Goal: Task Accomplishment & Management: Use online tool/utility

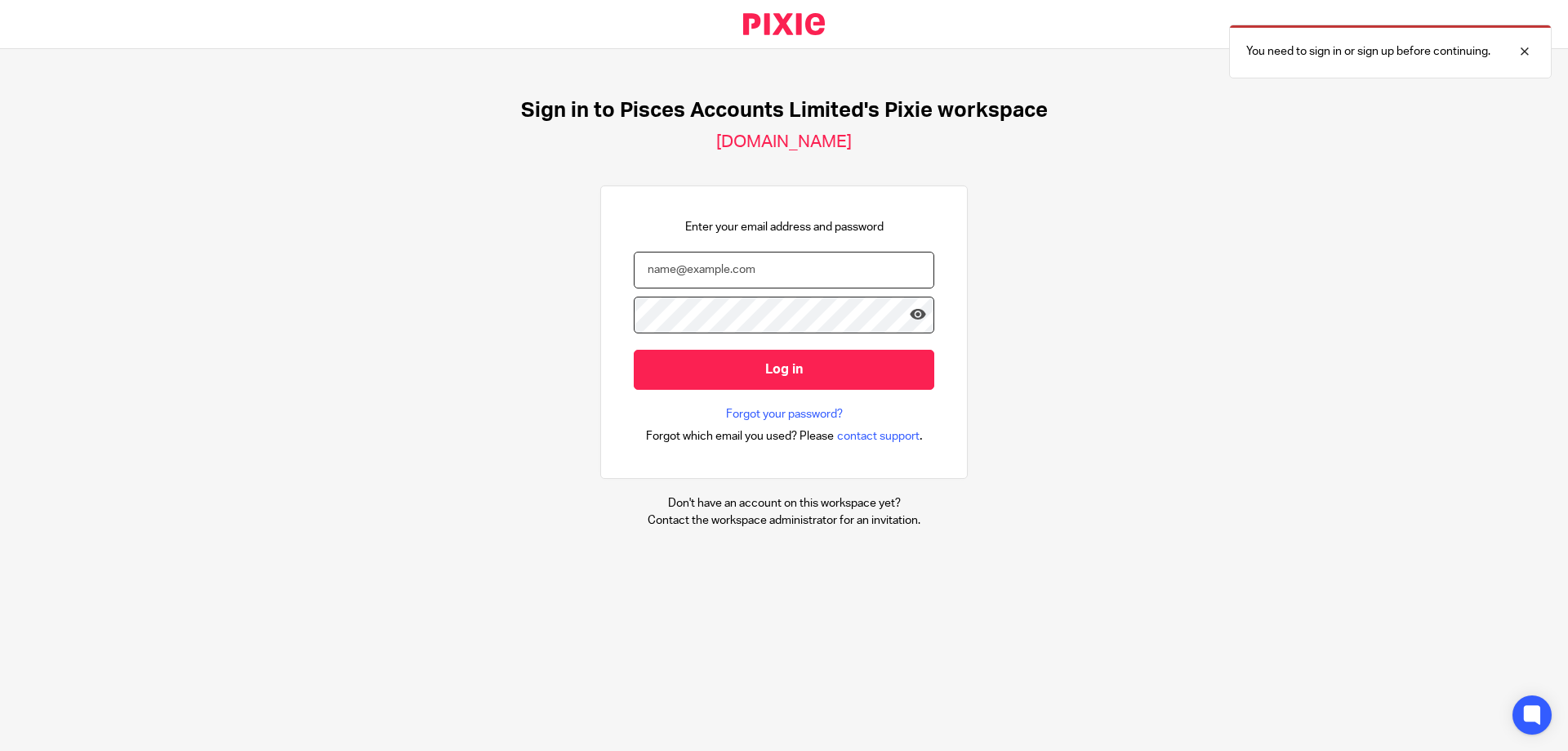
click at [669, 270] on input "email" at bounding box center [784, 269] width 300 height 36
type input "fahad@piscesaccounts.co.uk"
click at [634, 350] on input "Log in" at bounding box center [784, 370] width 300 height 40
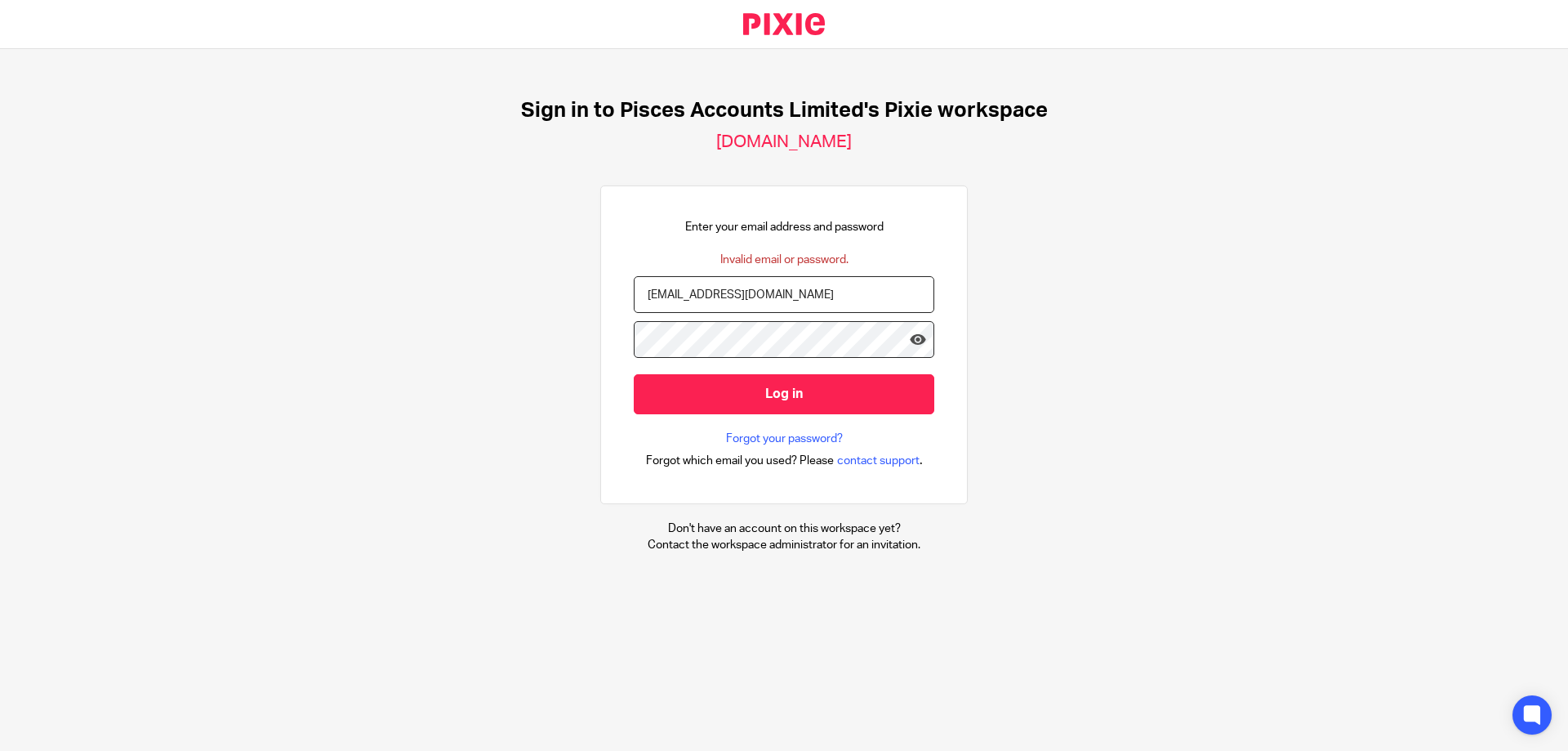
click at [640, 295] on input "[EMAIL_ADDRESS][DOMAIN_NAME]" at bounding box center [784, 295] width 300 height 36
type input "[EMAIL_ADDRESS][DOMAIN_NAME]"
click at [634, 374] on input "Log in" at bounding box center [784, 394] width 300 height 40
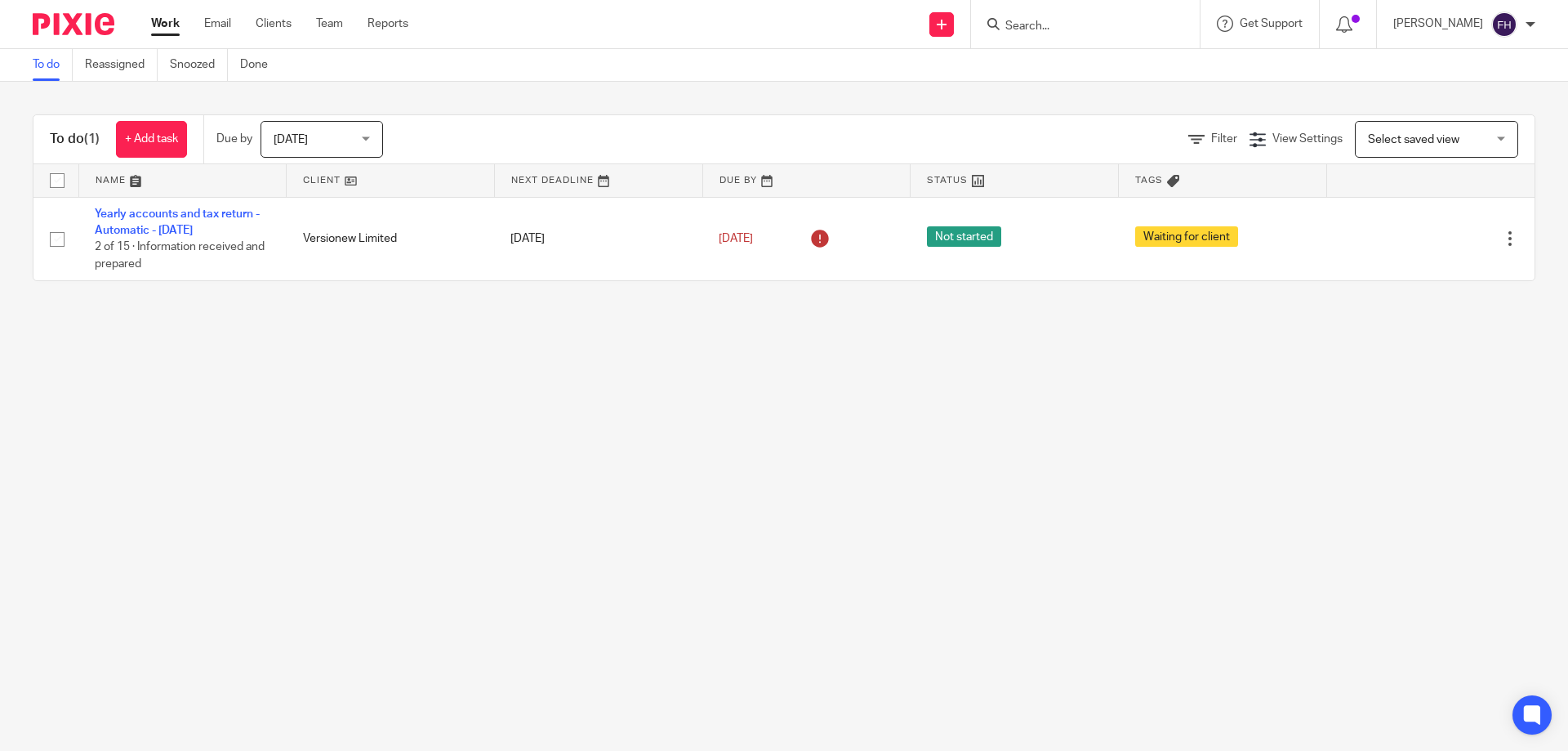
click at [306, 141] on span "[DATE]" at bounding box center [291, 139] width 35 height 11
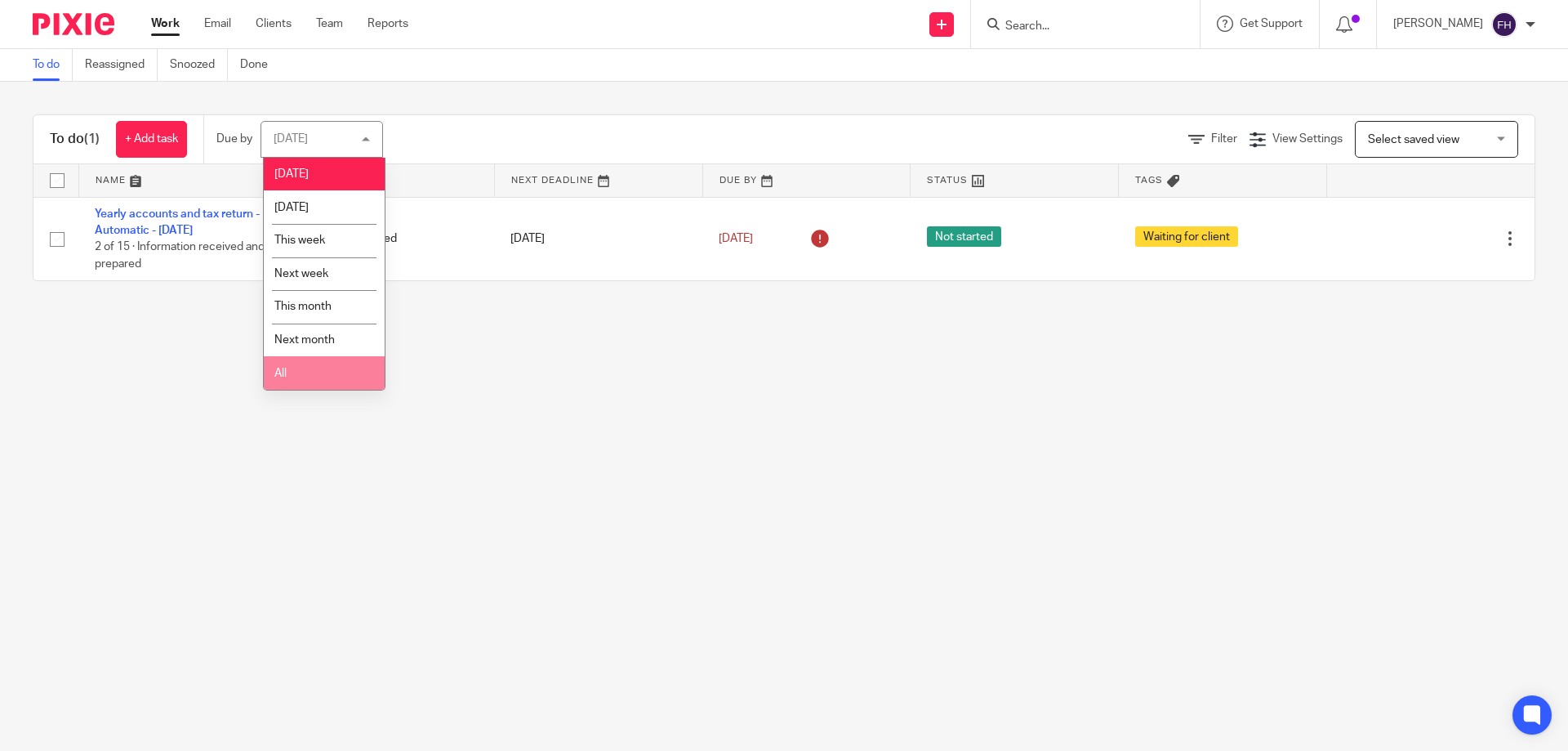
click at [307, 362] on li "All" at bounding box center [325, 372] width 121 height 34
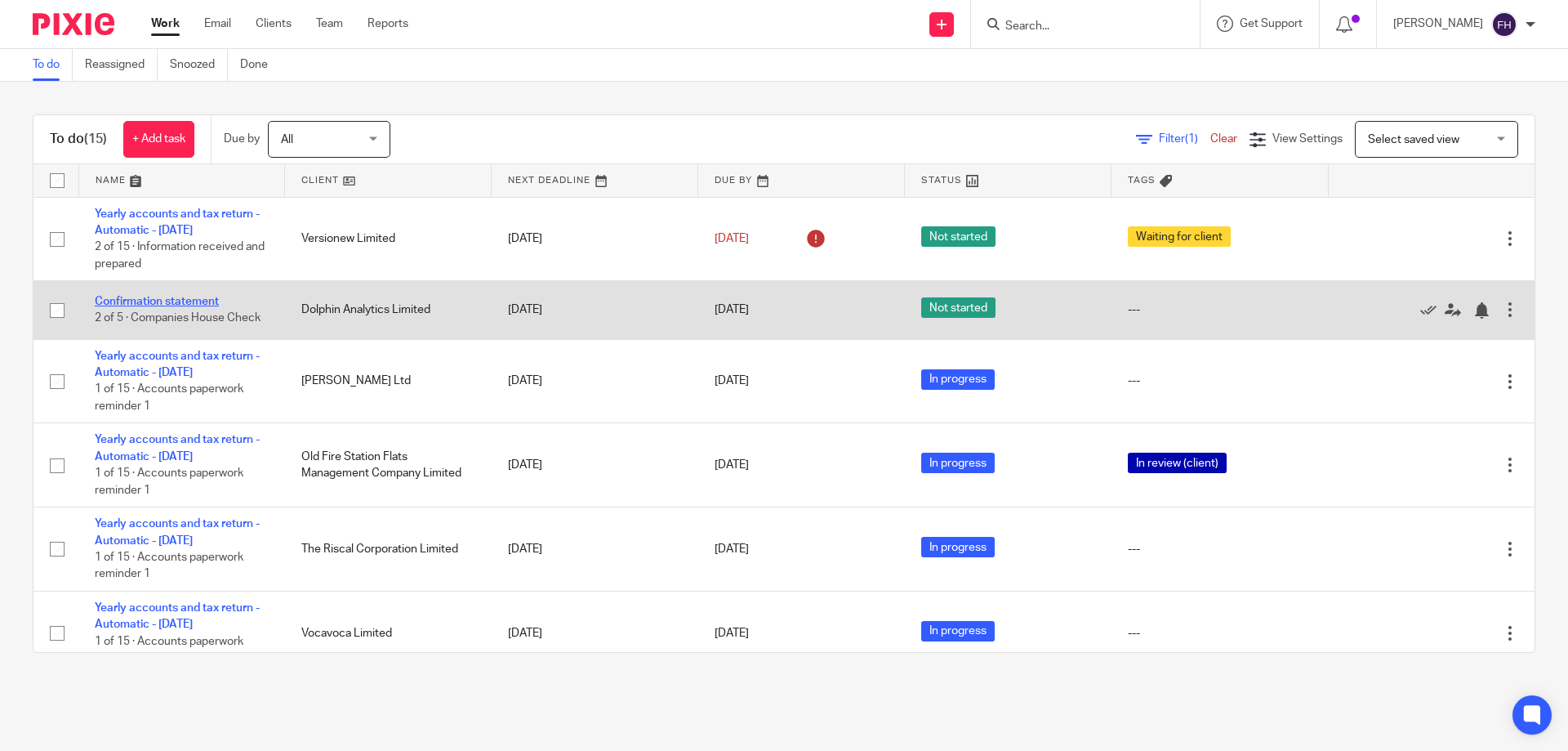
click at [177, 301] on link "Confirmation statement" at bounding box center [156, 301] width 124 height 11
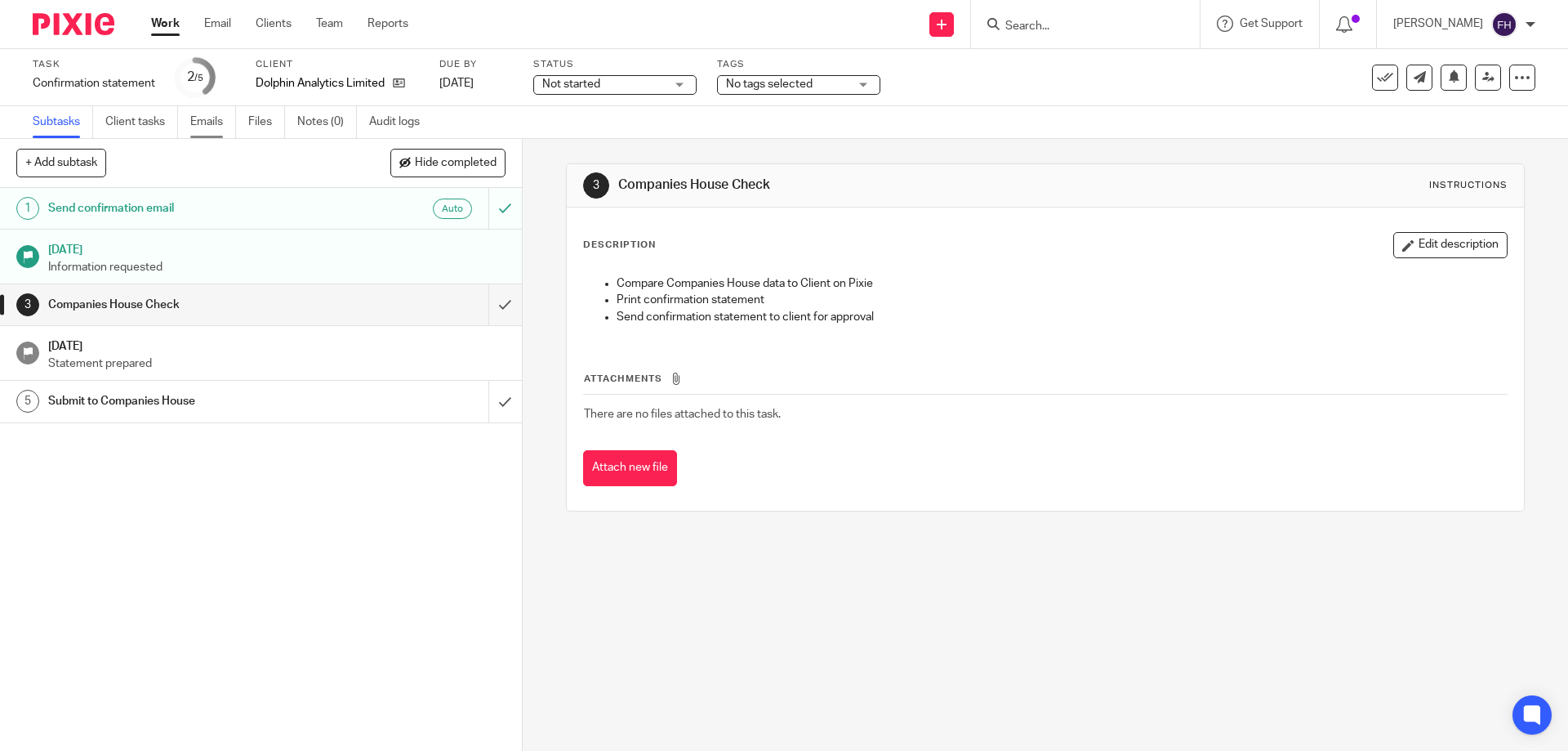
click at [216, 121] on link "Emails" at bounding box center [213, 122] width 46 height 32
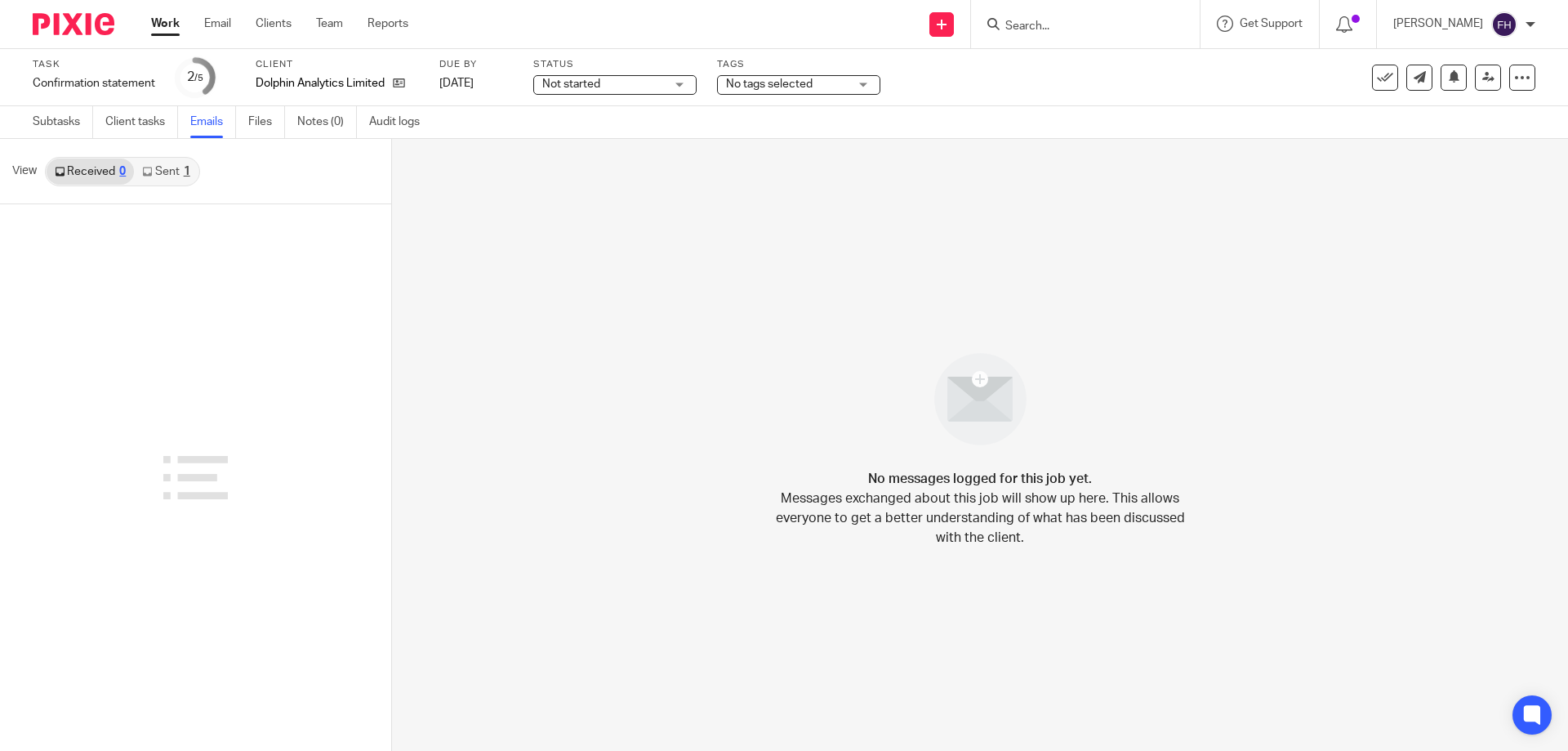
click at [160, 172] on link "Sent 1" at bounding box center [166, 172] width 64 height 26
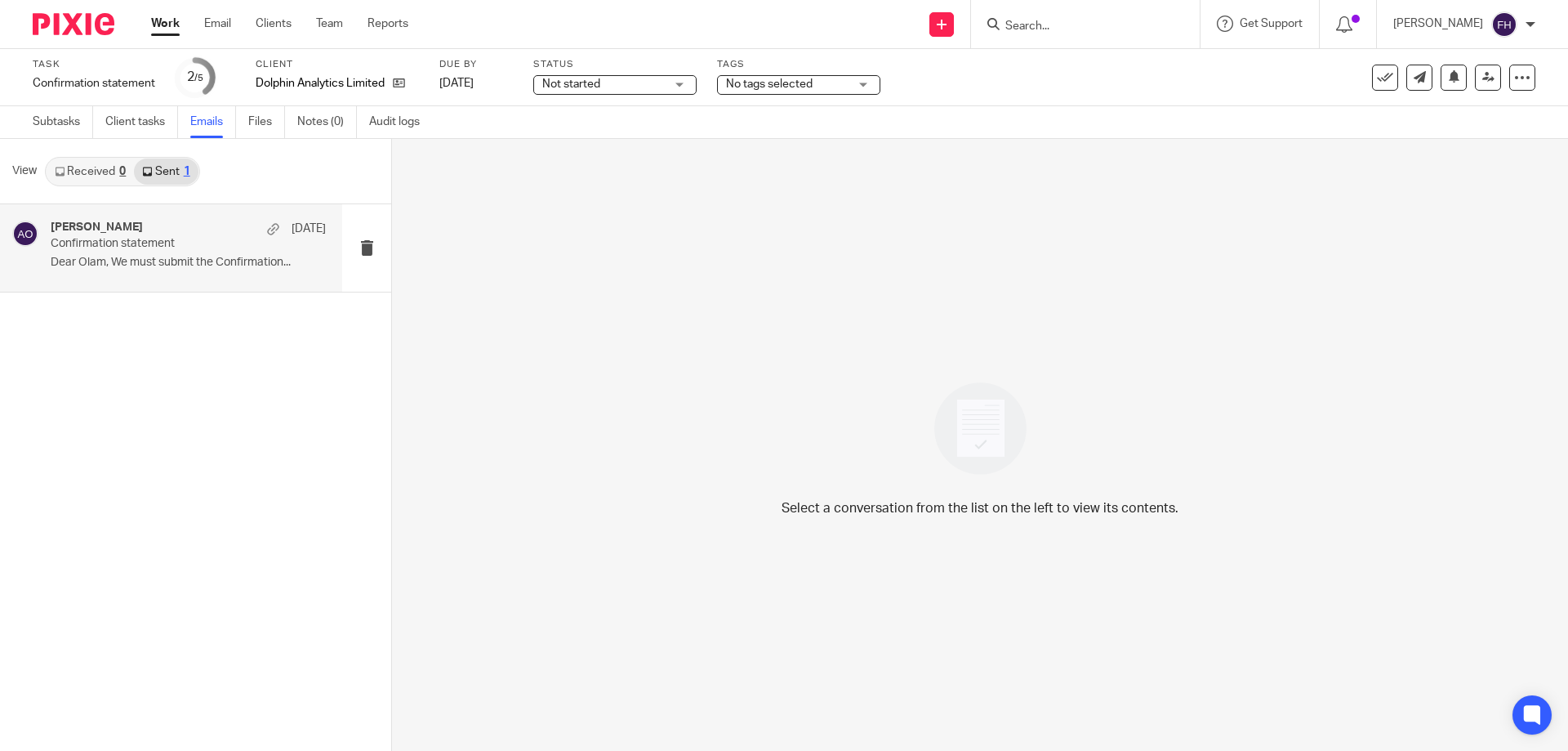
click at [224, 243] on p "Confirmation statement" at bounding box center [160, 243] width 221 height 14
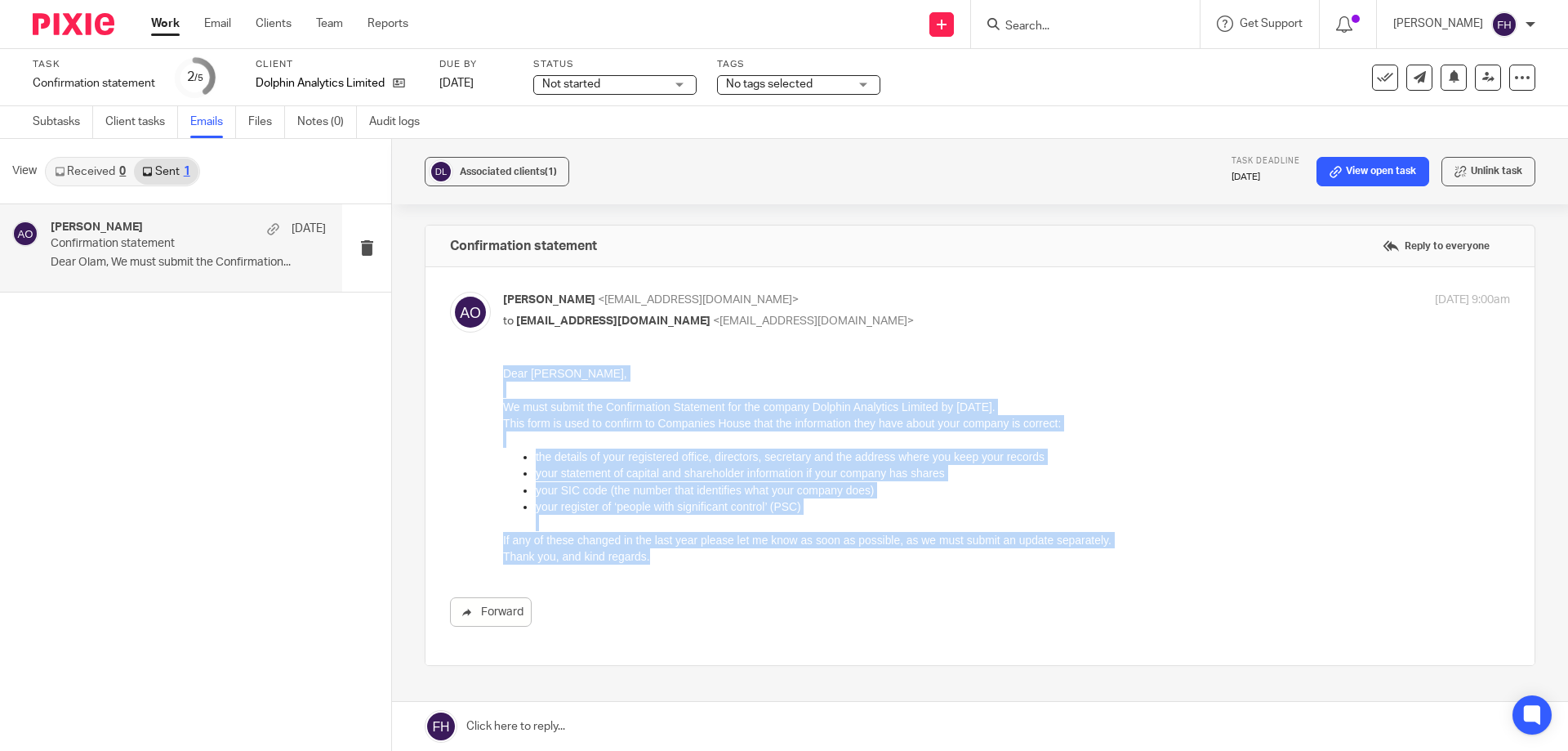
drag, startPoint x: 650, startPoint y: 559, endPoint x: 500, endPoint y: 375, distance: 237.4
click html "Dear Olam, We must submit the Confirmation Statement for the company Dolphin An…"
copy div "Dear Olam, We must submit the Confirmation Statement for the company Dolphin An…"
